Goal: Find specific page/section: Find specific page/section

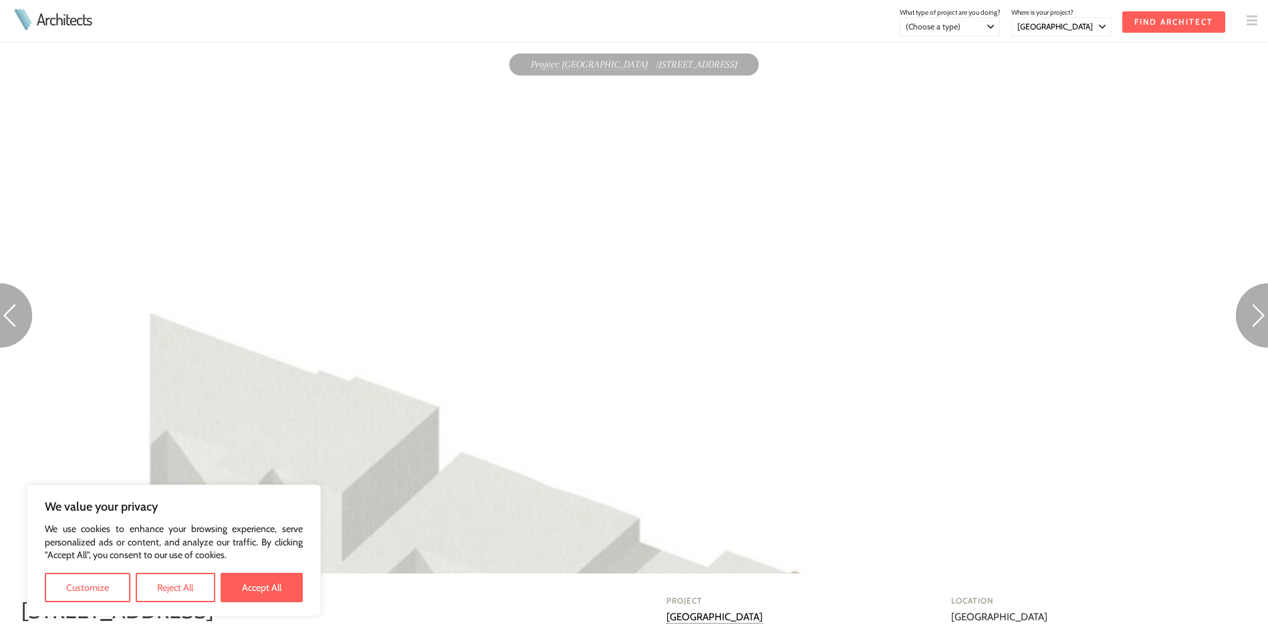
select select "[GEOGRAPHIC_DATA]"
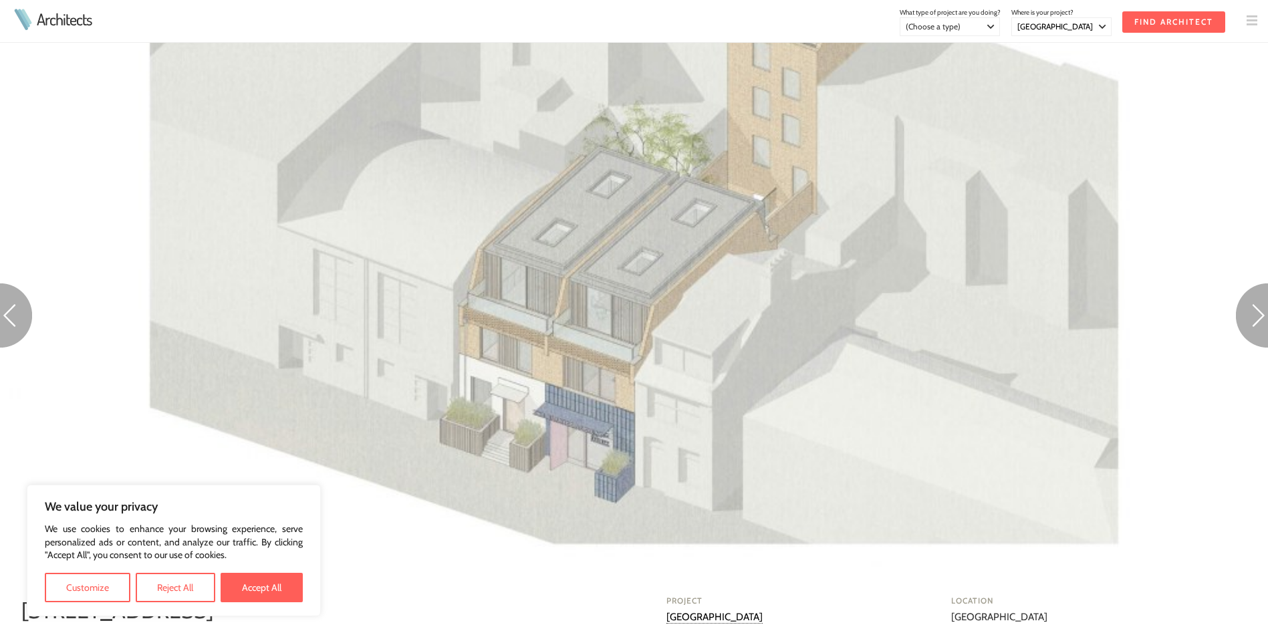
scroll to position [668, 0]
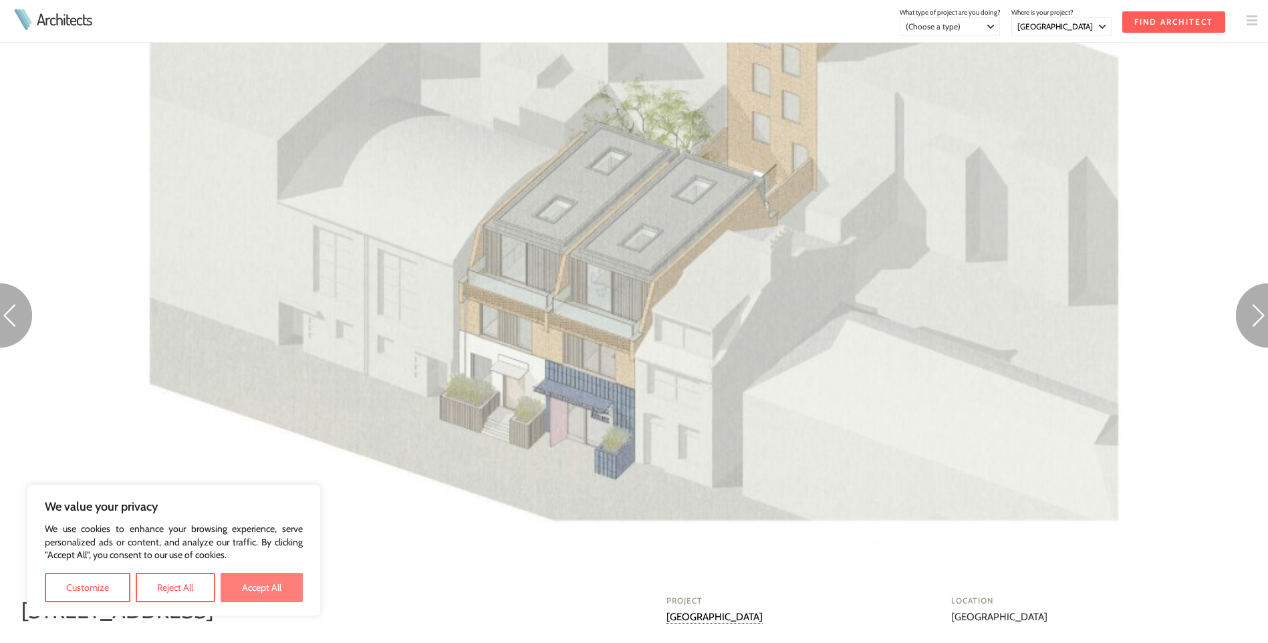
click at [271, 582] on button "Accept All" at bounding box center [262, 587] width 82 height 29
checkbox input "true"
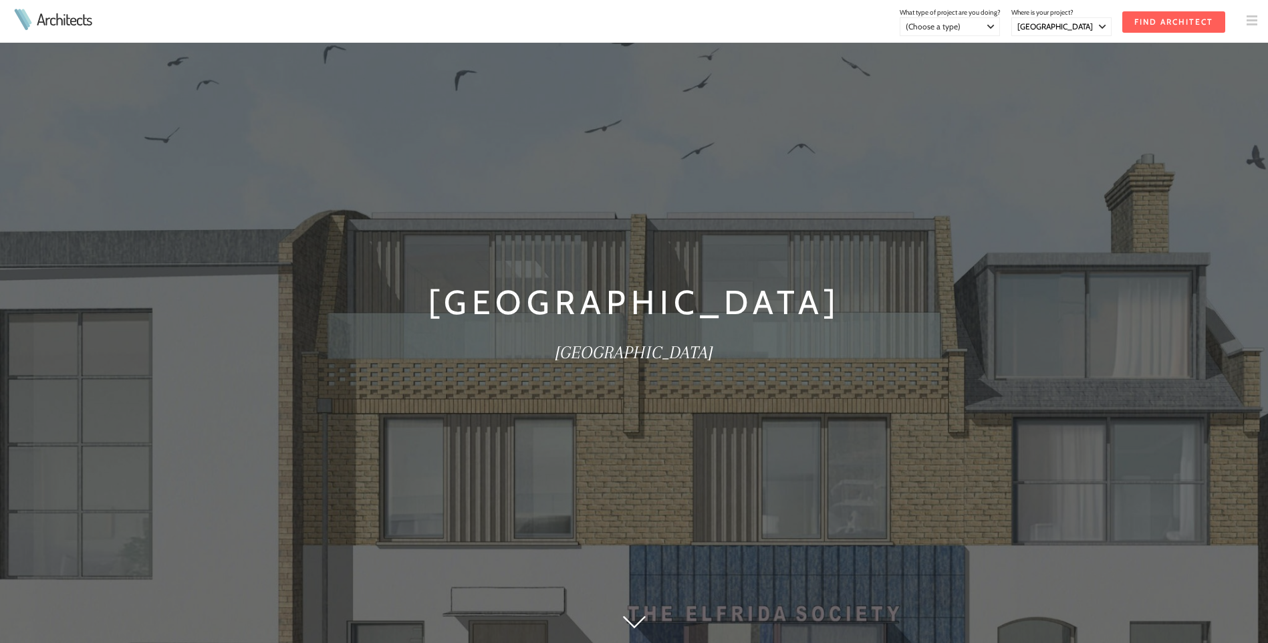
select select "[GEOGRAPHIC_DATA]"
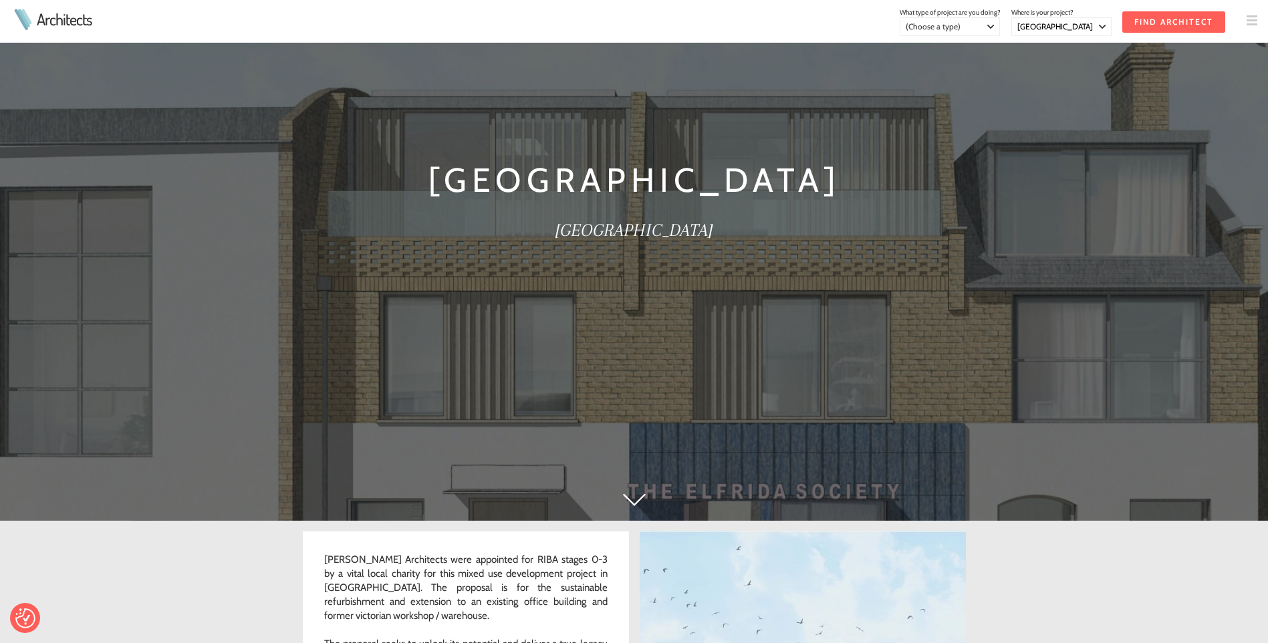
scroll to position [334, 0]
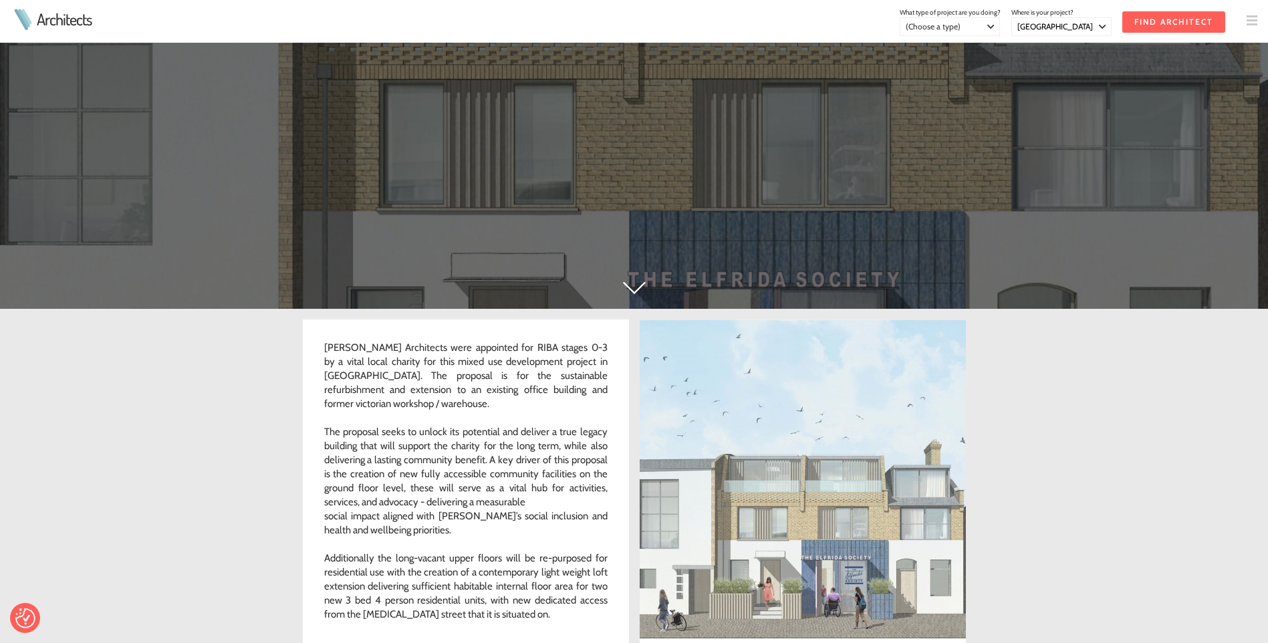
click at [637, 291] on img at bounding box center [634, 287] width 23 height 13
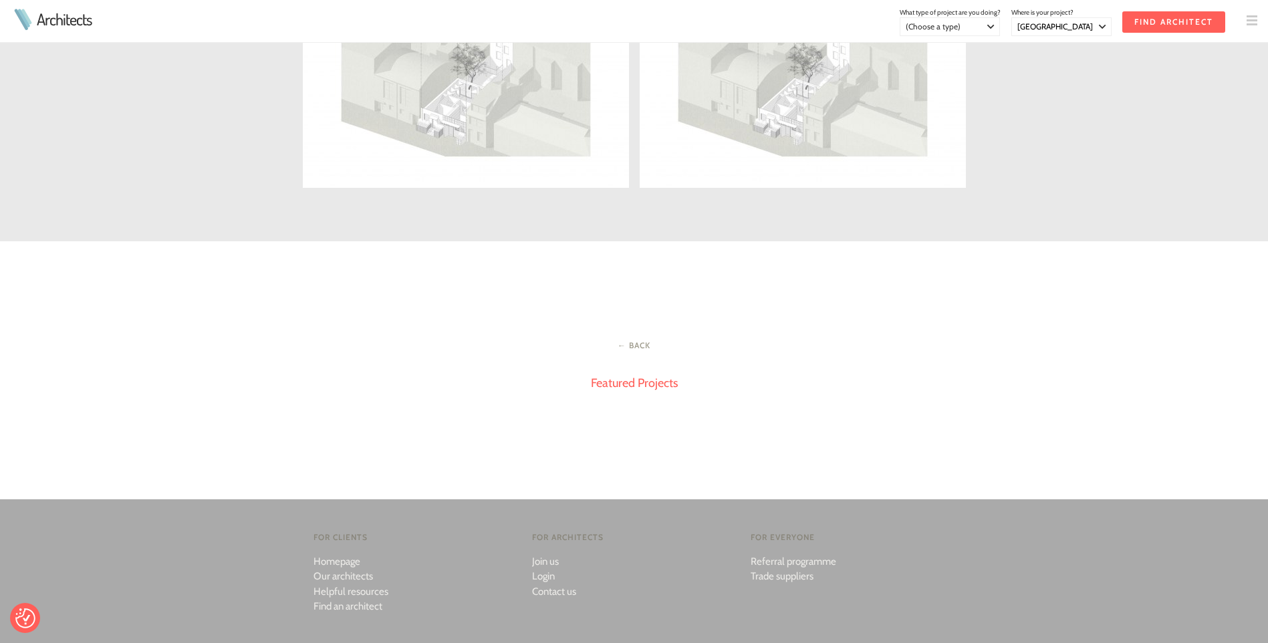
scroll to position [1803, 0]
